Goal: Check status: Check status

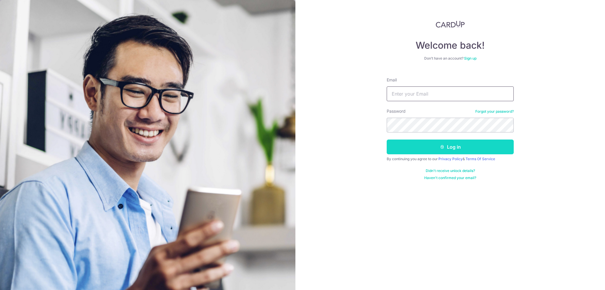
type input "[EMAIL_ADDRESS][DOMAIN_NAME]"
click at [418, 146] on button "Log in" at bounding box center [450, 147] width 127 height 15
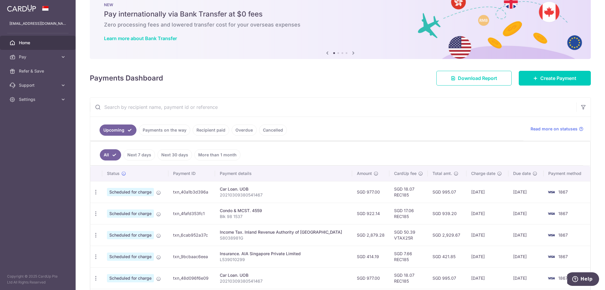
scroll to position [30, 0]
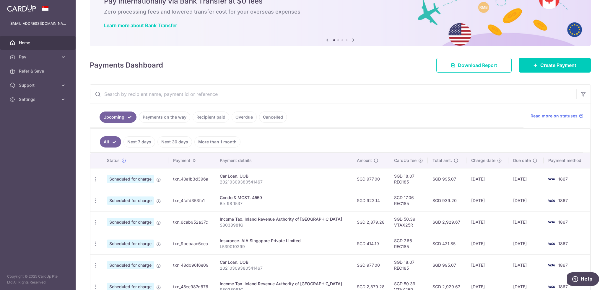
click at [167, 120] on link "Payments on the way" at bounding box center [164, 117] width 51 height 11
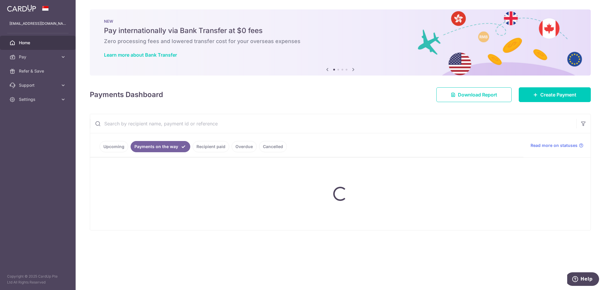
scroll to position [0, 0]
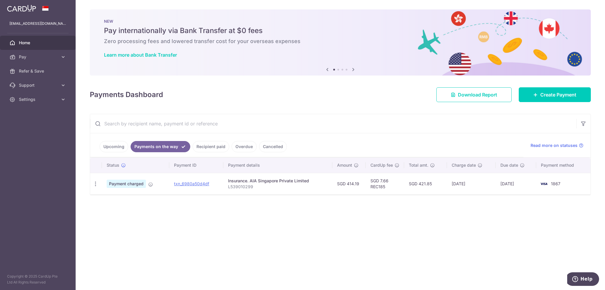
click at [207, 147] on link "Recipient paid" at bounding box center [211, 146] width 37 height 11
